Goal: Task Accomplishment & Management: Use online tool/utility

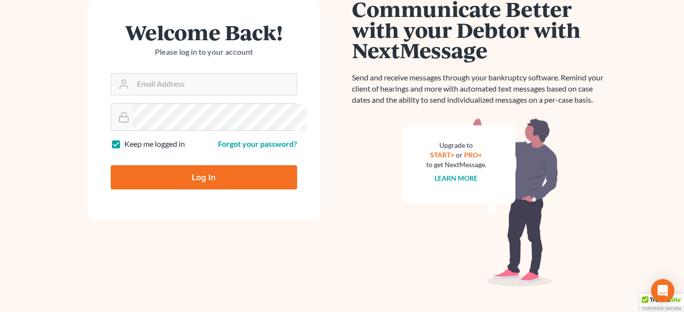
scroll to position [146, 0]
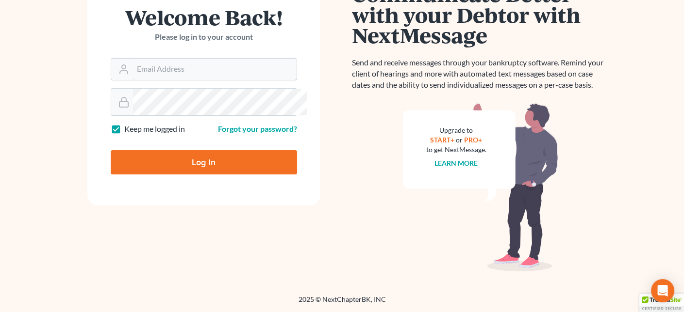
type input "[PERSON_NAME][EMAIL_ADDRESS][DOMAIN_NAME]"
click at [202, 175] on input "Log In" at bounding box center [204, 162] width 186 height 24
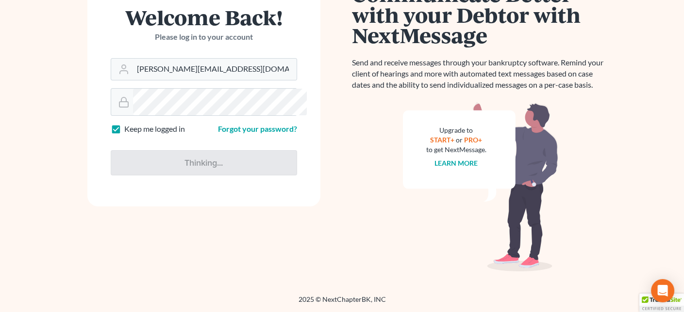
type input "Thinking..."
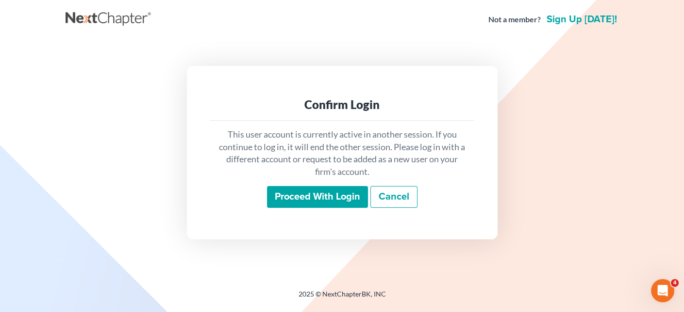
scroll to position [4, 0]
click at [302, 209] on input "Proceed with login" at bounding box center [317, 197] width 101 height 22
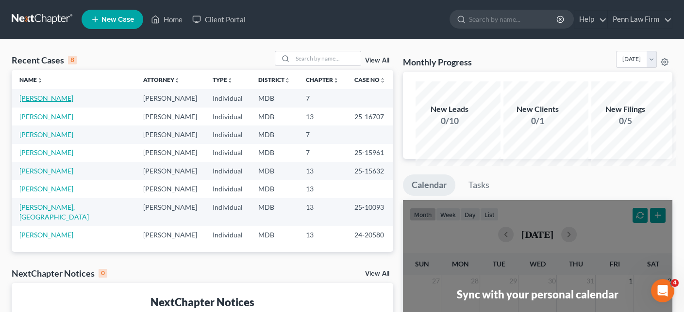
click at [54, 102] on link "Feit, David" at bounding box center [46, 98] width 54 height 8
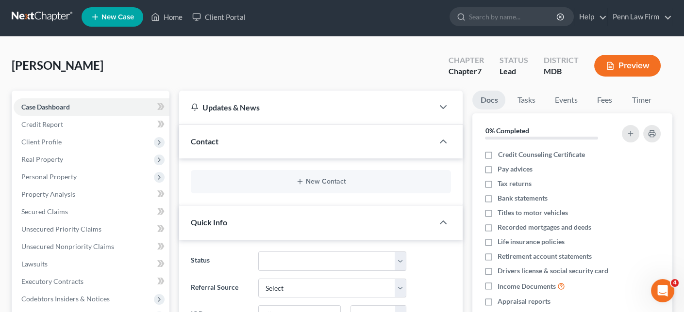
scroll to position [49, 0]
